Goal: Check status: Check status

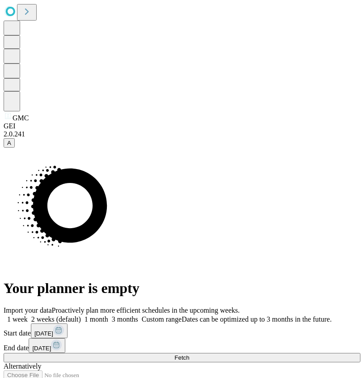
click at [68, 324] on button "[DATE]" at bounding box center [49, 331] width 37 height 15
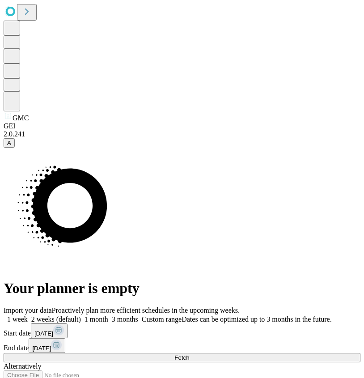
click at [254, 307] on div "Import your data Proactively plan more efficient schedules in the upcoming week…" at bounding box center [182, 352] width 357 height 91
click at [65, 338] on button "[DATE]" at bounding box center [47, 345] width 37 height 15
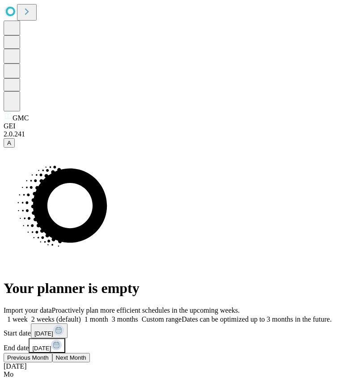
scroll to position [50, 126]
click at [52, 353] on button "Previous Month" at bounding box center [28, 357] width 49 height 9
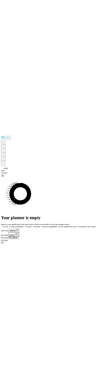
scroll to position [50, 51]
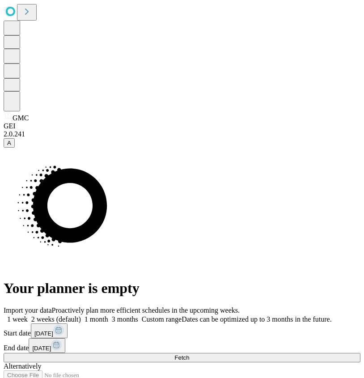
click at [189, 355] on span "Fetch" at bounding box center [182, 358] width 15 height 7
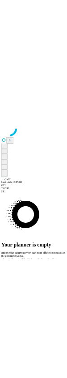
scroll to position [34, 51]
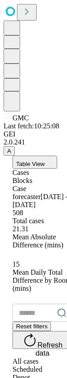
scroll to position [0, 51]
